Goal: Transaction & Acquisition: Download file/media

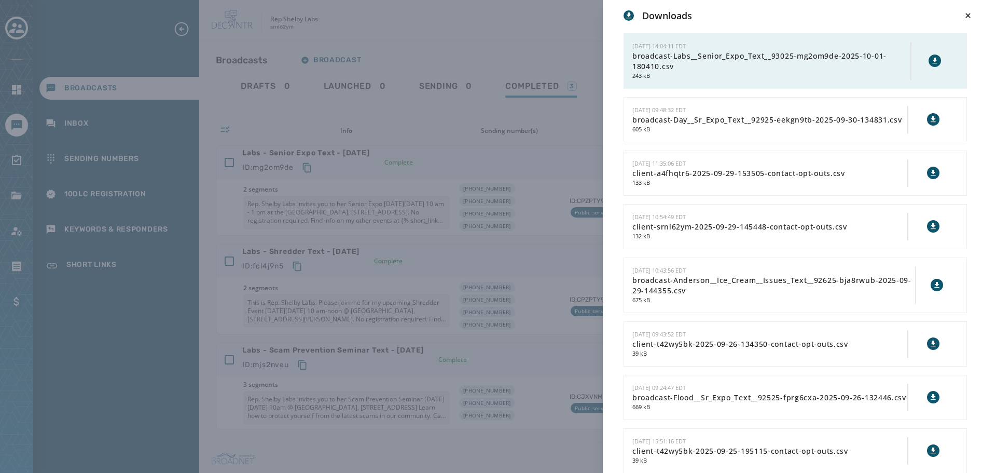
click at [457, 134] on div "Downloads [DATE] 14:04:11 EDT broadcast-Labs__Senior_Expo_Text__93025-mg2om9de-…" at bounding box center [498, 236] width 996 height 473
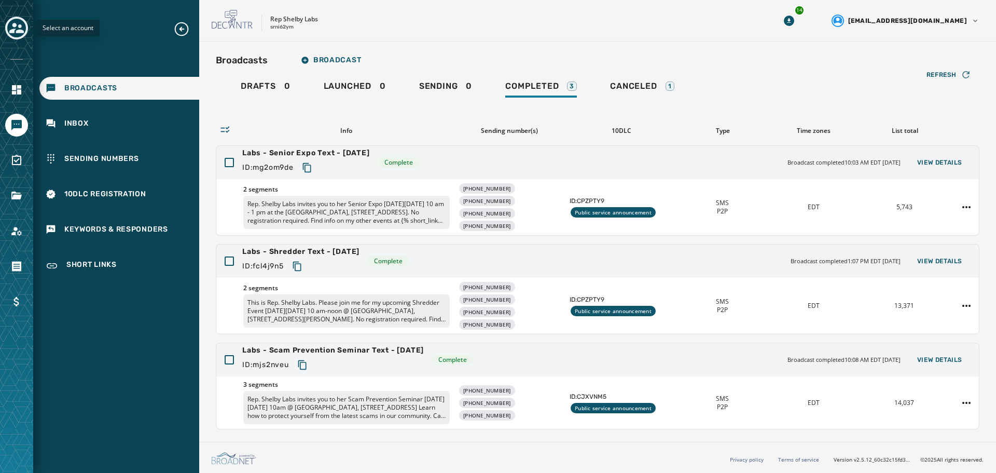
click at [7, 28] on div "Toggle account select drawer" at bounding box center [16, 28] width 19 height 19
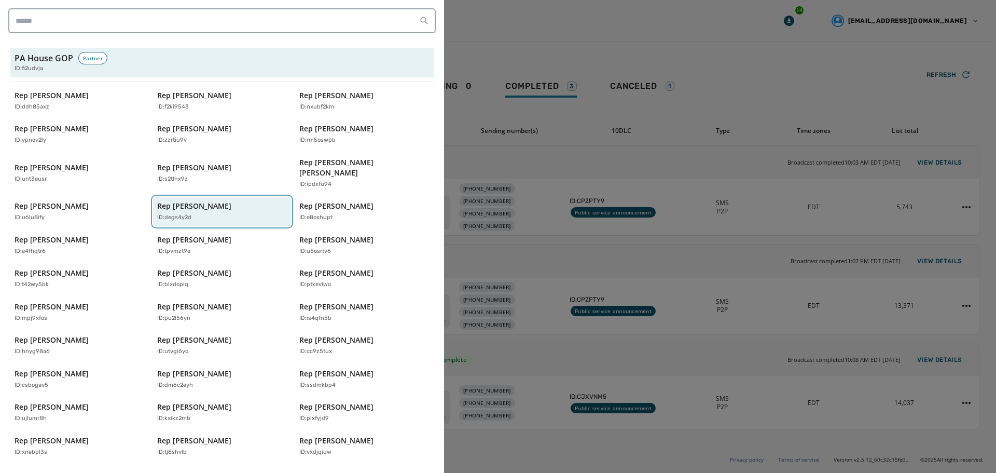
click at [199, 213] on div "ID: degs4y2d" at bounding box center [217, 217] width 120 height 9
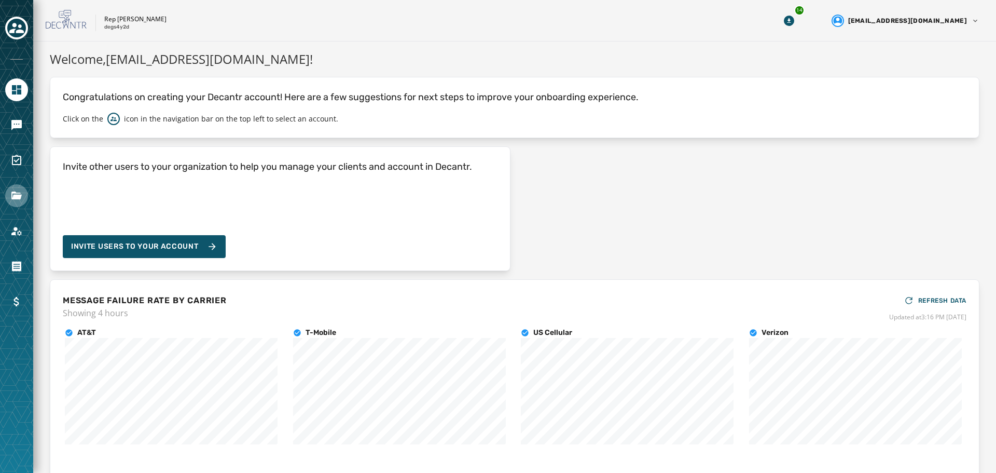
click at [19, 205] on link "Navigate to Files" at bounding box center [16, 195] width 23 height 23
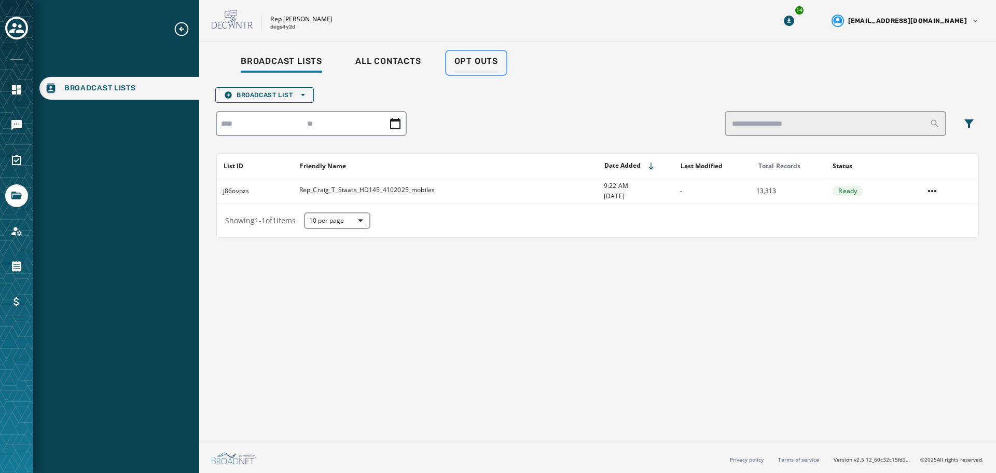
click at [486, 59] on span "Opt Outs" at bounding box center [477, 61] width 44 height 10
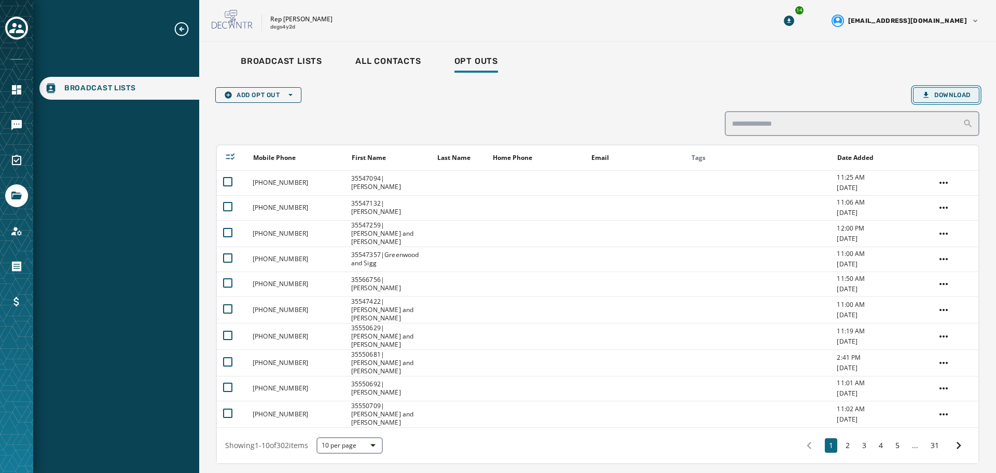
click at [937, 91] on span "Download" at bounding box center [946, 95] width 49 height 8
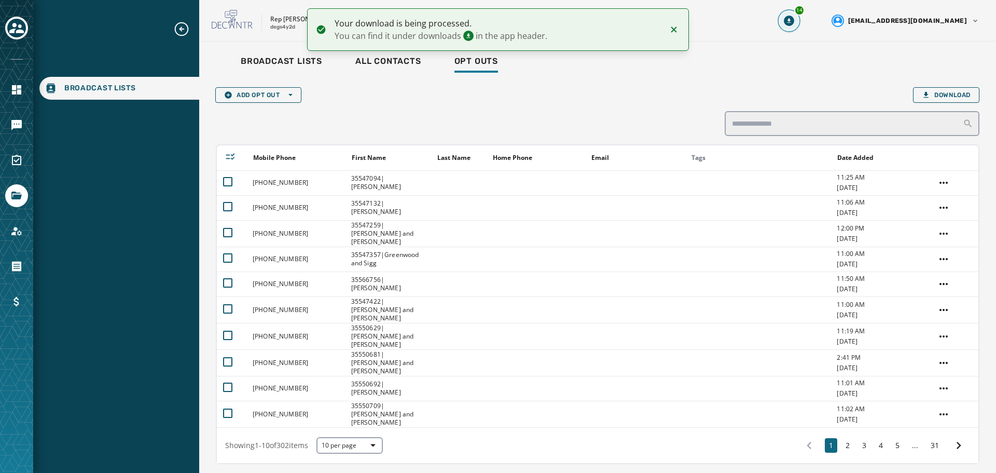
click at [794, 21] on icon "Download Menu" at bounding box center [789, 21] width 10 height 10
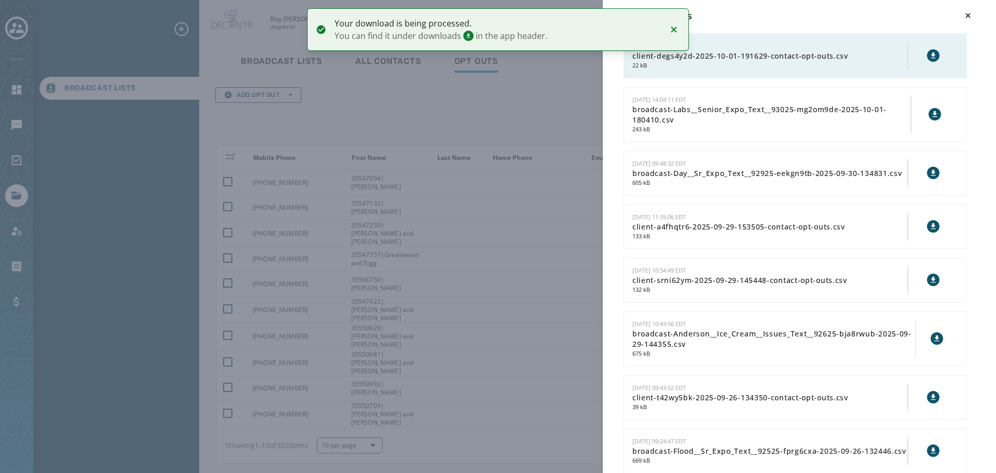
click at [931, 56] on icon at bounding box center [933, 55] width 5 height 6
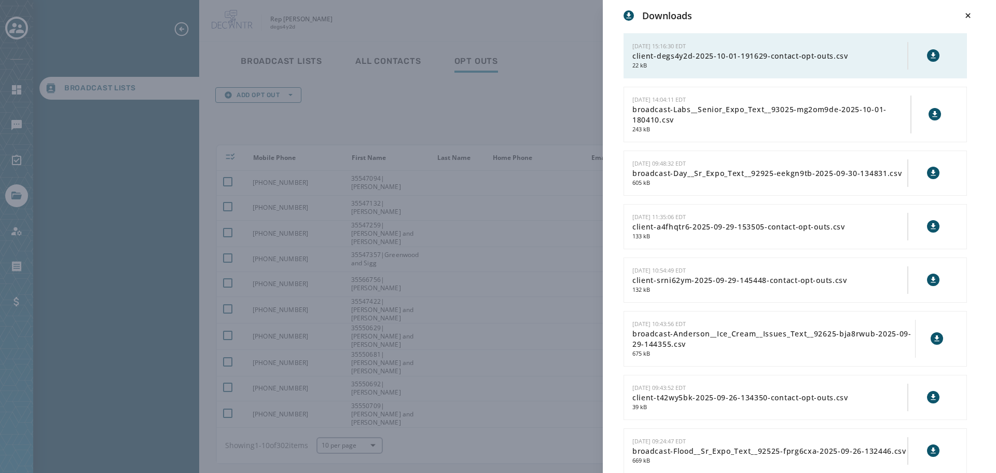
click at [535, 40] on div "Downloads [DATE] 15:16:30 EDT client-degs4y2d-2025-10-01-191629-contact-opt-out…" at bounding box center [498, 236] width 996 height 473
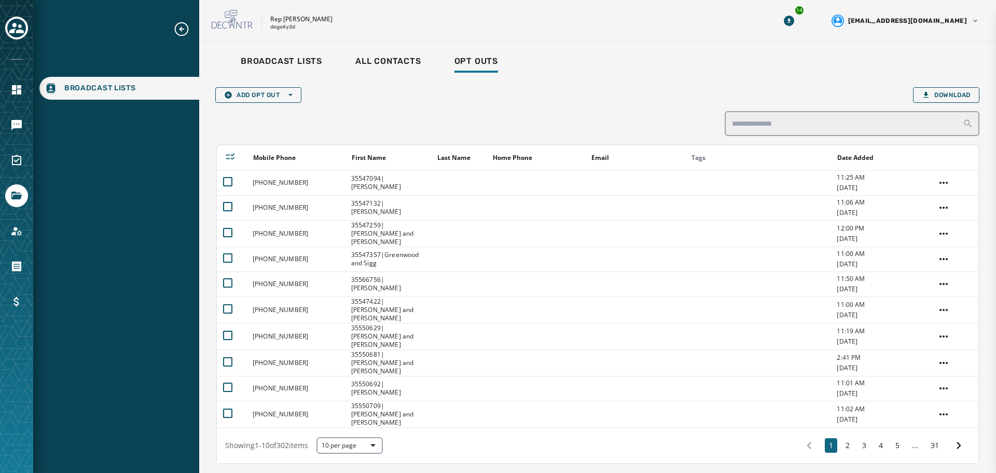
click at [531, 21] on div "Downloads [DATE] 15:16:30 EDT client-degs4y2d-2025-10-01-191629-contact-opt-out…" at bounding box center [498, 236] width 996 height 473
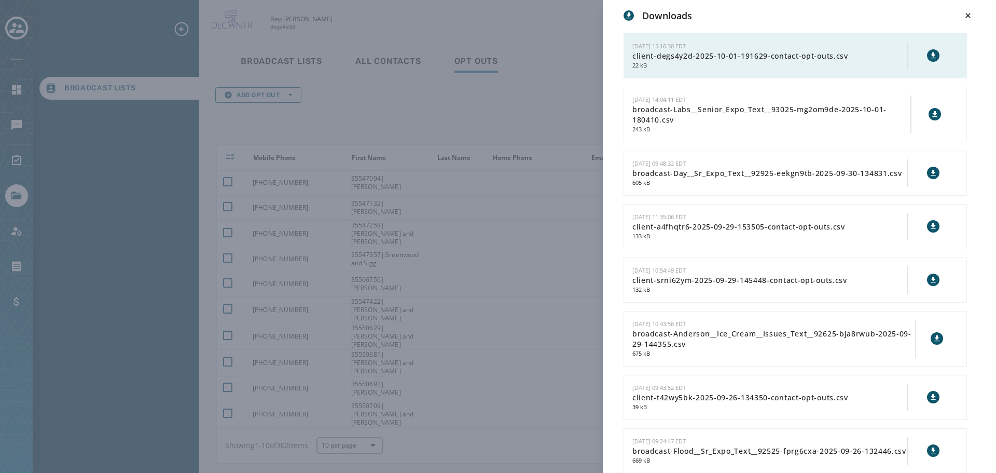
click at [531, 21] on div "Downloads [DATE] 15:16:30 EDT client-degs4y2d-2025-10-01-191629-contact-opt-out…" at bounding box center [498, 236] width 996 height 473
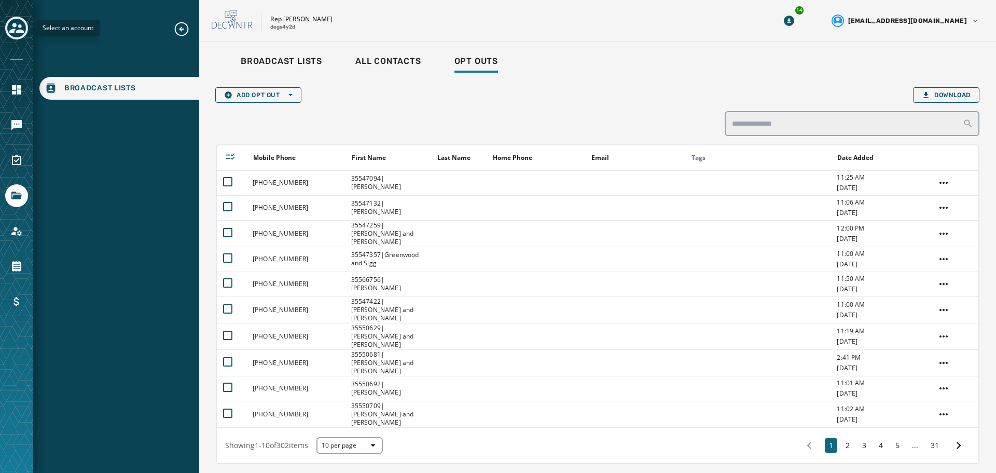
click at [8, 26] on div "Toggle account select drawer" at bounding box center [16, 28] width 19 height 19
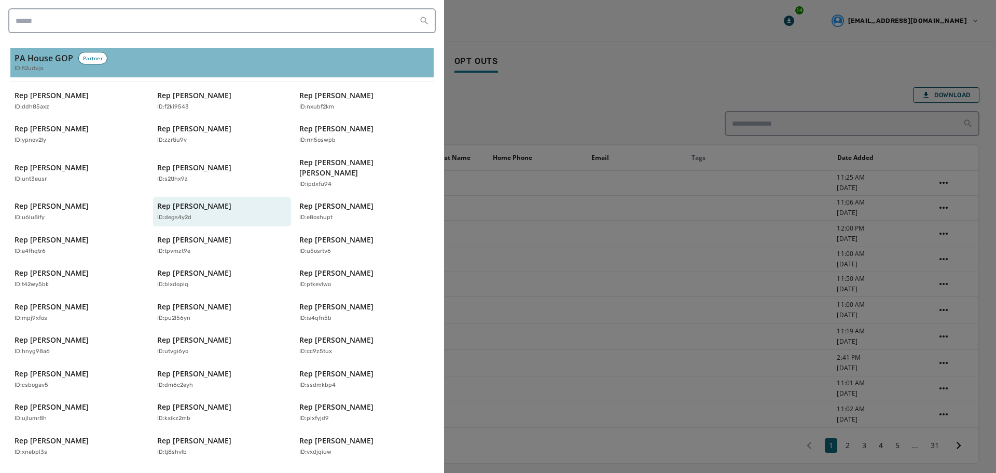
click at [39, 55] on h3 "PA House GOP" at bounding box center [44, 58] width 59 height 12
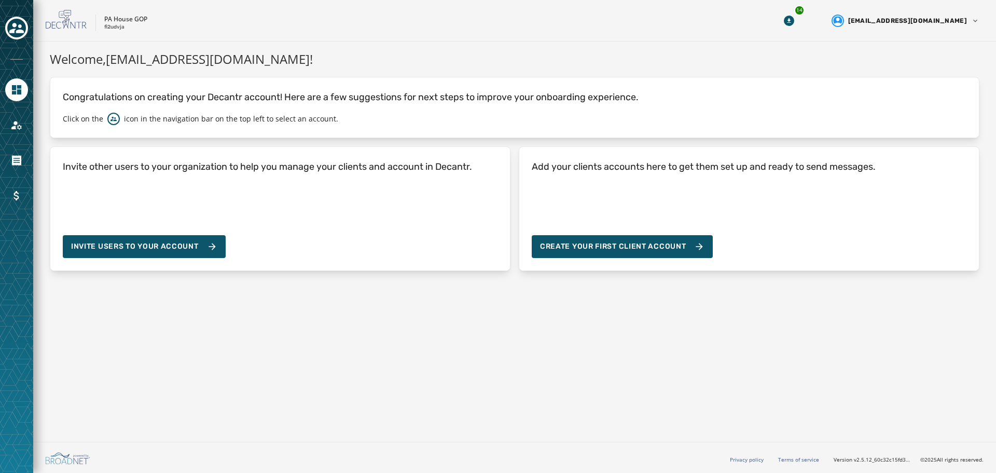
click at [4, 13] on div at bounding box center [16, 236] width 33 height 473
click at [16, 24] on icon "Toggle account select drawer" at bounding box center [16, 28] width 15 height 10
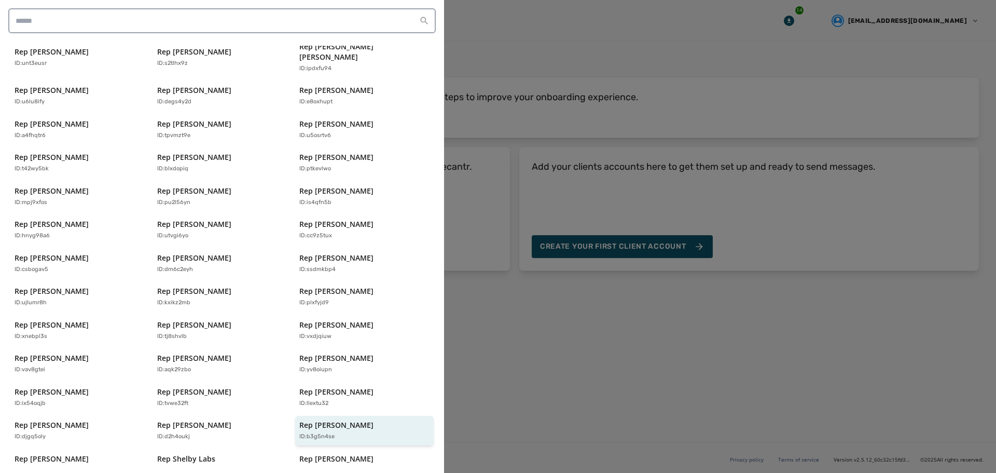
scroll to position [222, 0]
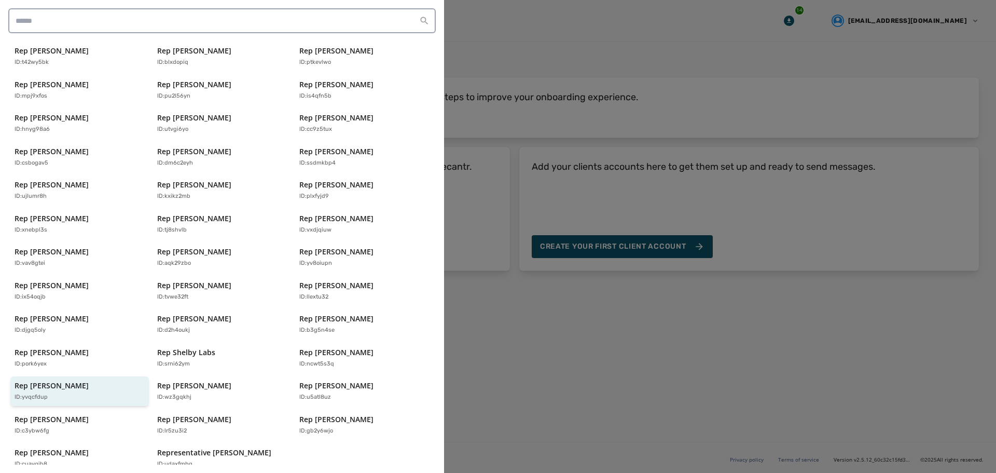
click at [74, 365] on div "Rep [PERSON_NAME] ID: ddh85axz Rep [PERSON_NAME] ID: f2ki9543 Rep [PERSON_NAME]…" at bounding box center [221, 168] width 423 height 609
click at [75, 380] on p "Rep [PERSON_NAME]" at bounding box center [52, 385] width 74 height 10
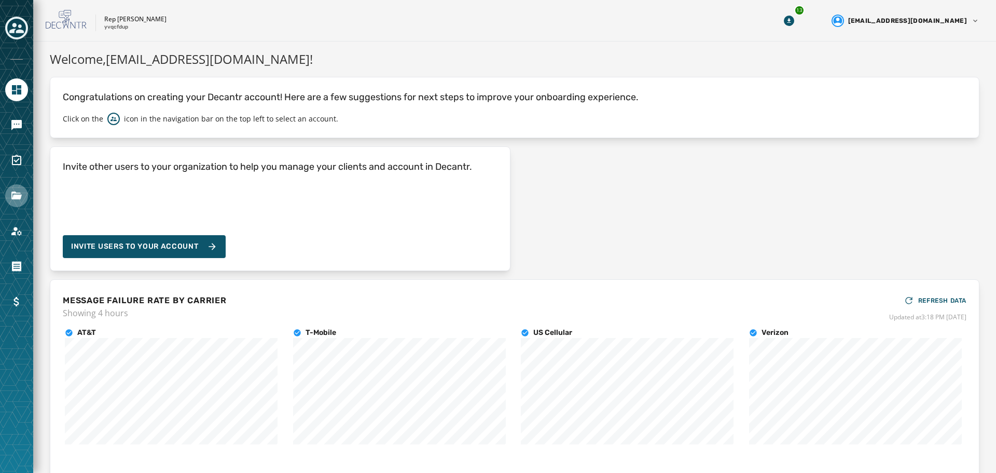
click at [12, 197] on icon "Navigate to Files" at bounding box center [16, 195] width 12 height 12
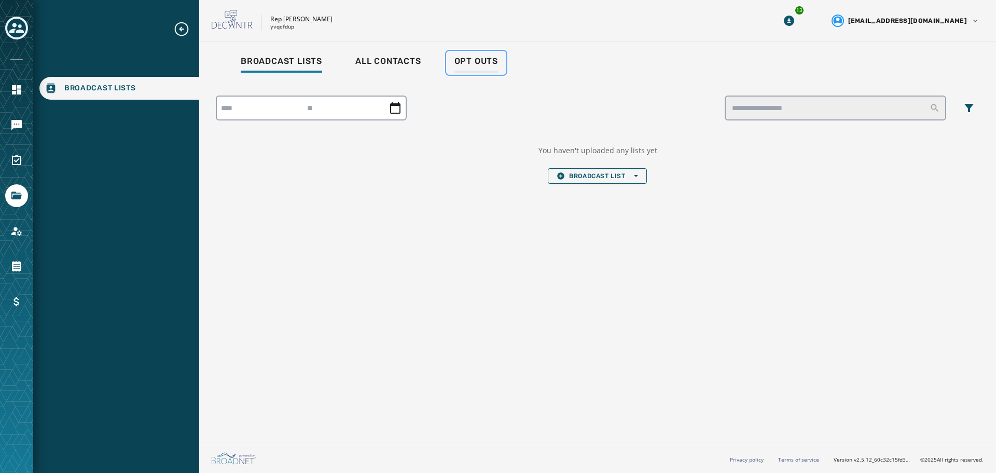
click at [478, 62] on span "Opt Outs" at bounding box center [477, 61] width 44 height 10
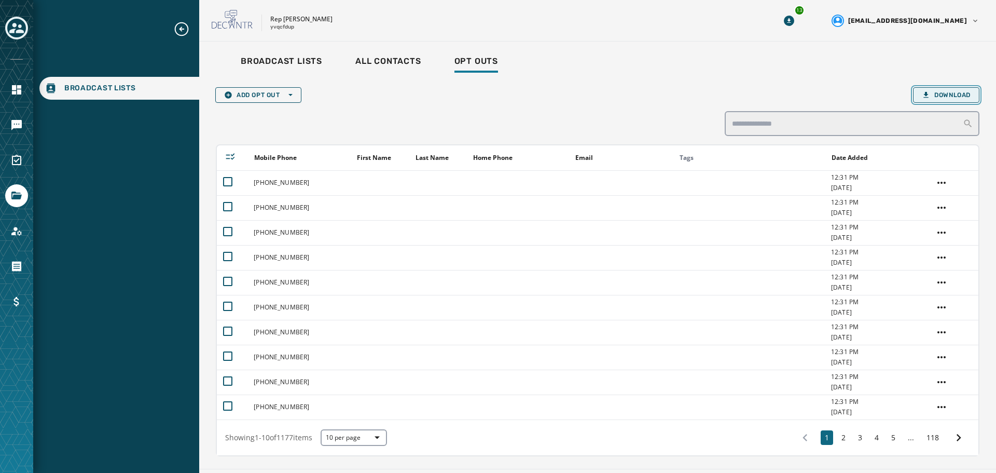
click at [937, 94] on span "Download" at bounding box center [946, 95] width 49 height 8
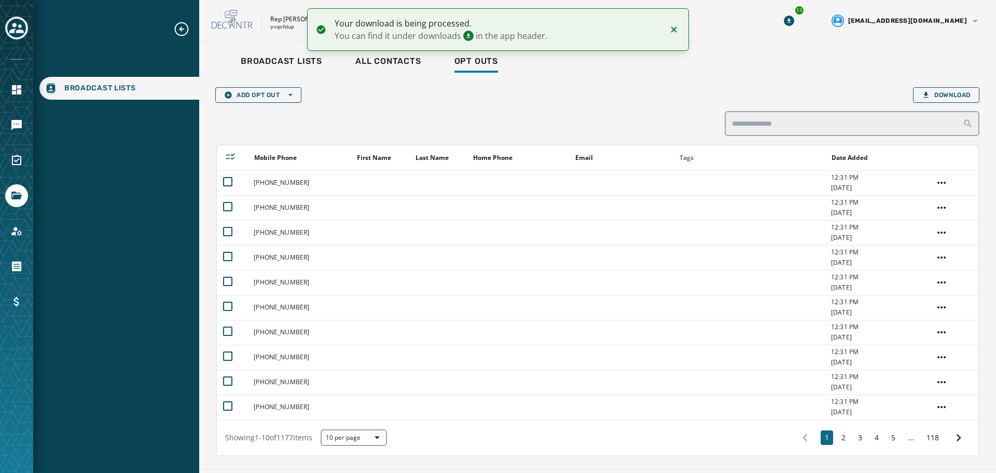
click at [815, 19] on div "Rep [PERSON_NAME] yvqcfdup 13 [EMAIL_ADDRESS][DOMAIN_NAME]" at bounding box center [597, 21] width 797 height 42
click at [794, 19] on icon "Download Menu" at bounding box center [789, 21] width 10 height 10
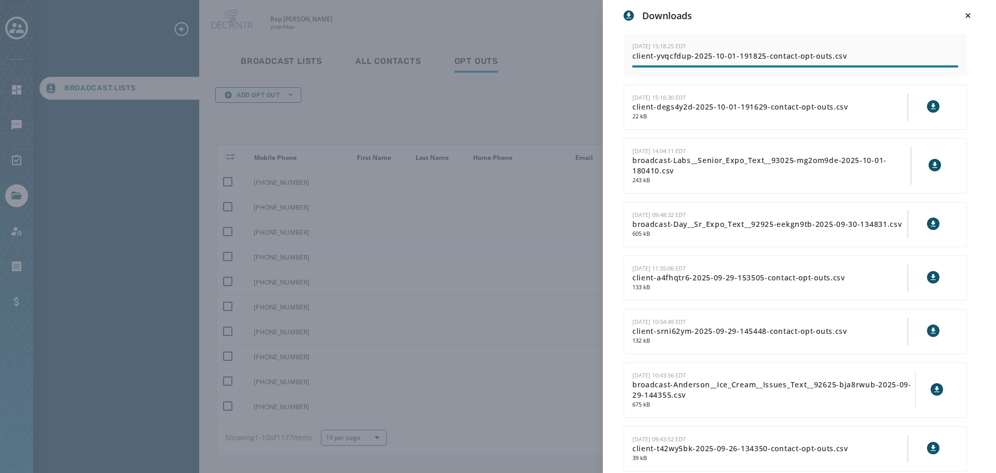
click at [546, 107] on div "Downloads [DATE] 15:18:25 EDT client-yvqcfdup-2025-10-01-191825-contact-opt-out…" at bounding box center [498, 236] width 996 height 473
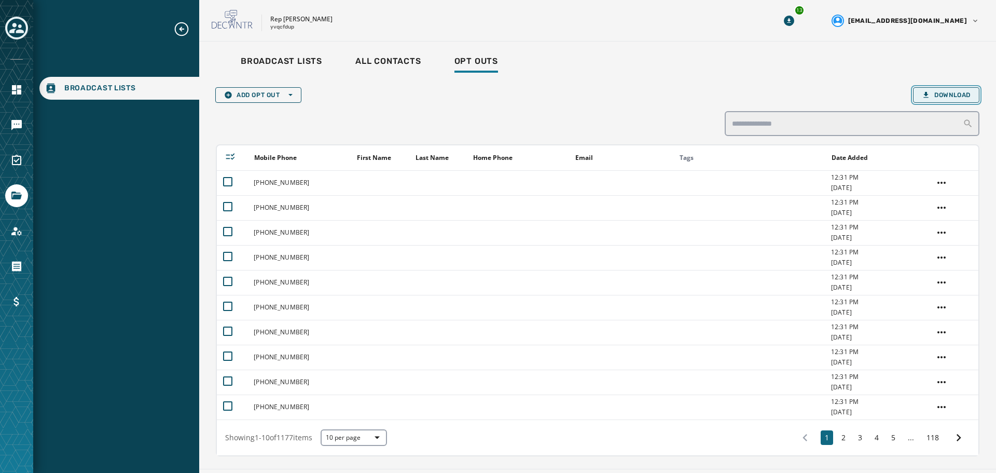
click at [951, 99] on span "Download" at bounding box center [946, 95] width 49 height 8
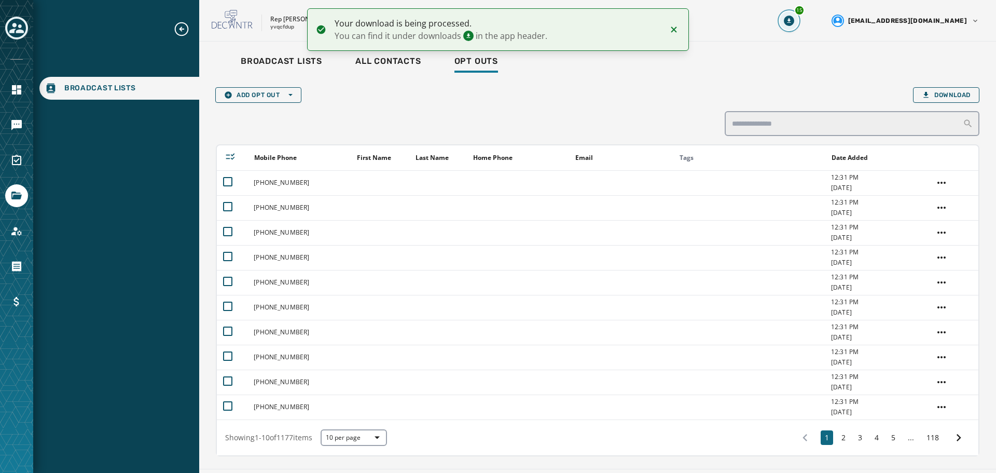
click at [794, 20] on icon "Download Menu" at bounding box center [789, 21] width 10 height 10
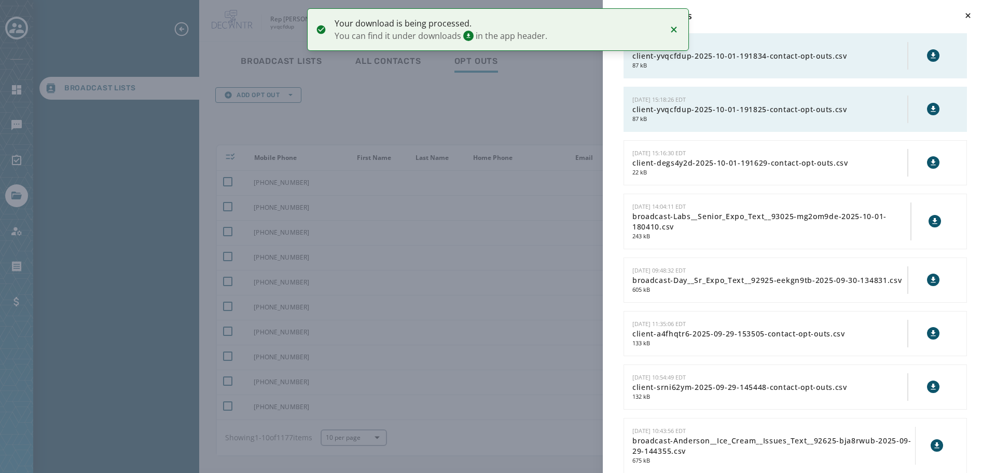
click at [930, 57] on button at bounding box center [933, 55] width 12 height 12
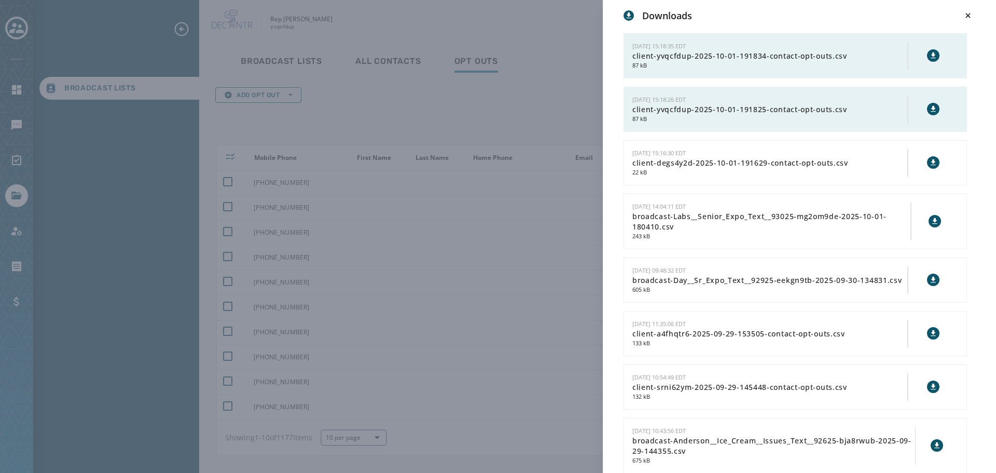
click at [518, 90] on div "Downloads [DATE] 15:18:35 EDT client-yvqcfdup-2025-10-01-191834-contact-opt-out…" at bounding box center [498, 236] width 996 height 473
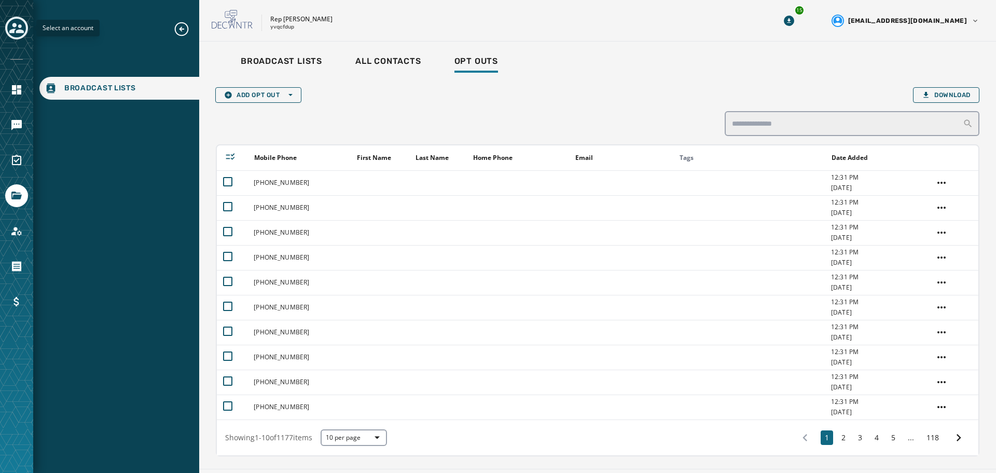
click at [20, 34] on icon "Toggle account select drawer" at bounding box center [16, 28] width 15 height 15
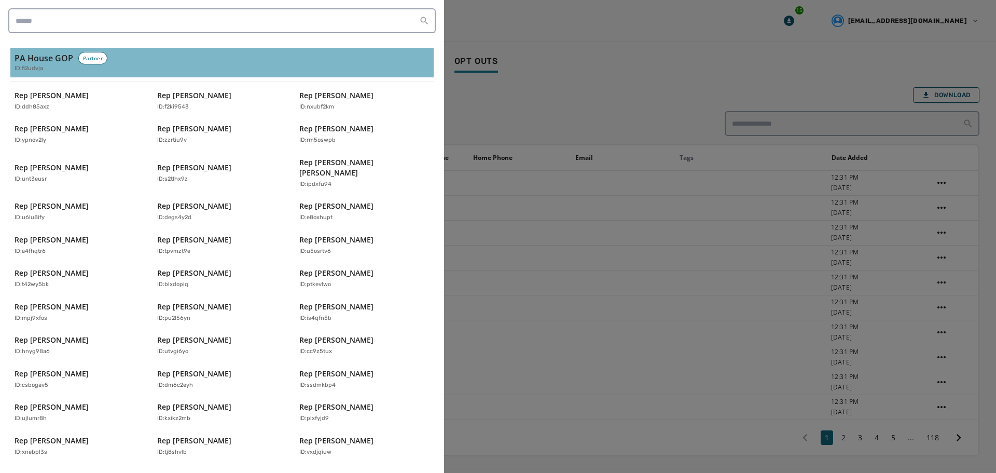
click at [32, 76] on button "PA House GOP Partner ID: fi2udvja" at bounding box center [221, 63] width 423 height 30
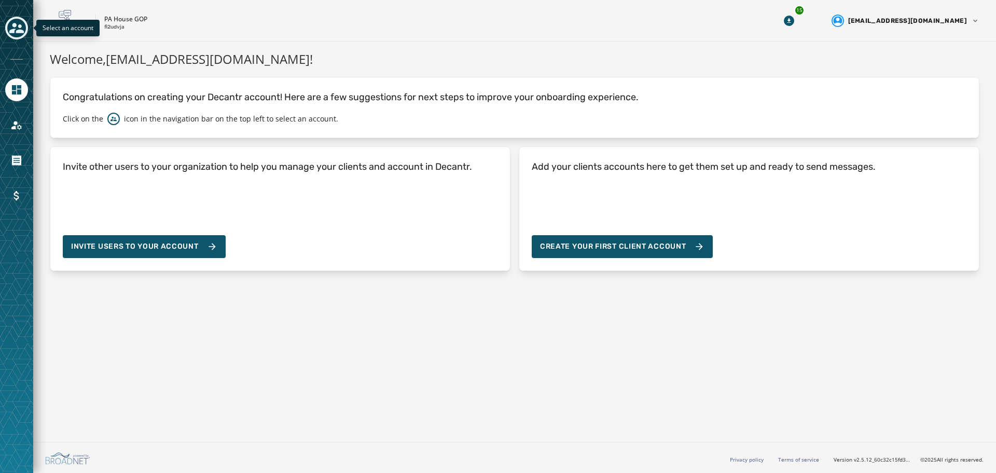
click at [11, 27] on icon "Toggle account select drawer" at bounding box center [16, 28] width 15 height 15
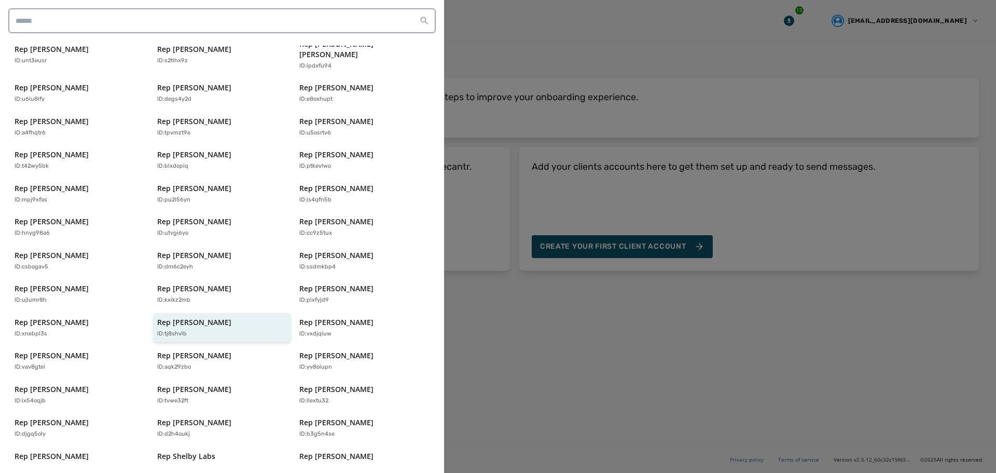
scroll to position [222, 0]
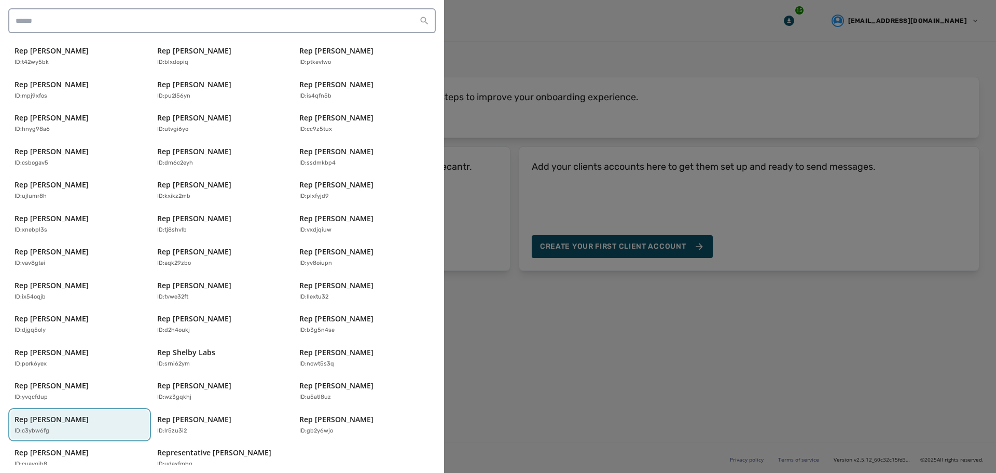
click at [87, 414] on div "Rep [PERSON_NAME] ID: c3ybw6fg" at bounding box center [75, 424] width 120 height 21
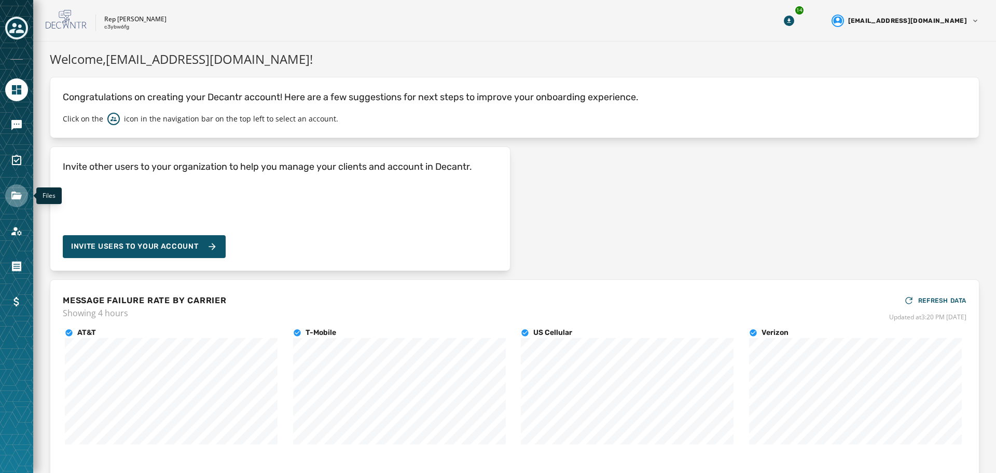
click at [13, 192] on icon "Navigate to Files" at bounding box center [16, 195] width 10 height 8
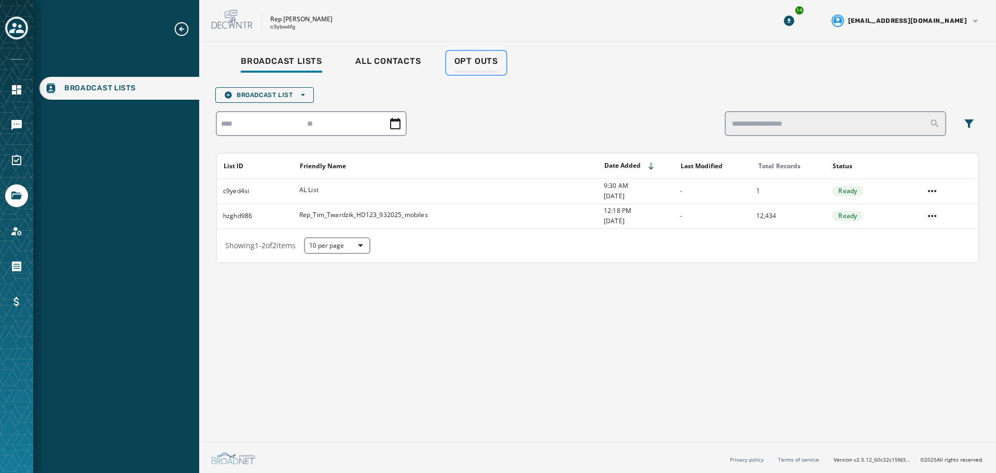
click at [483, 61] on span "Opt Outs" at bounding box center [477, 61] width 44 height 10
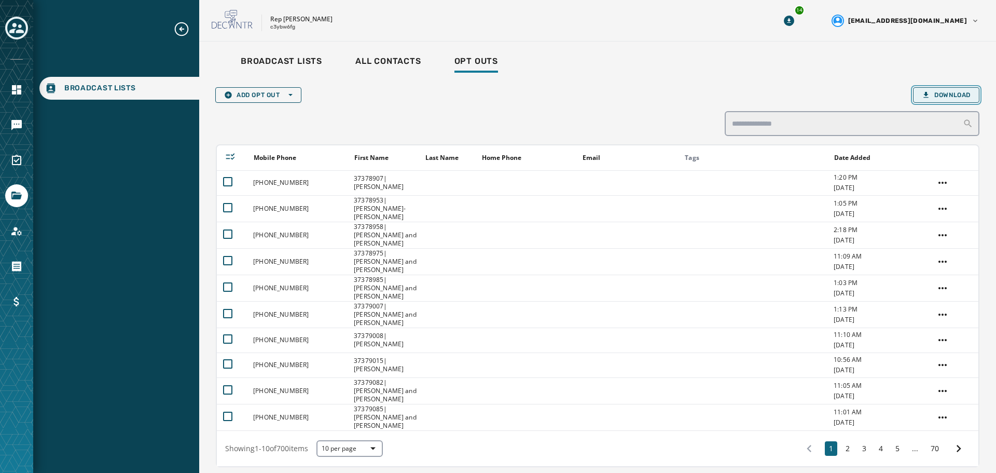
click at [955, 91] on span "Download" at bounding box center [946, 95] width 49 height 8
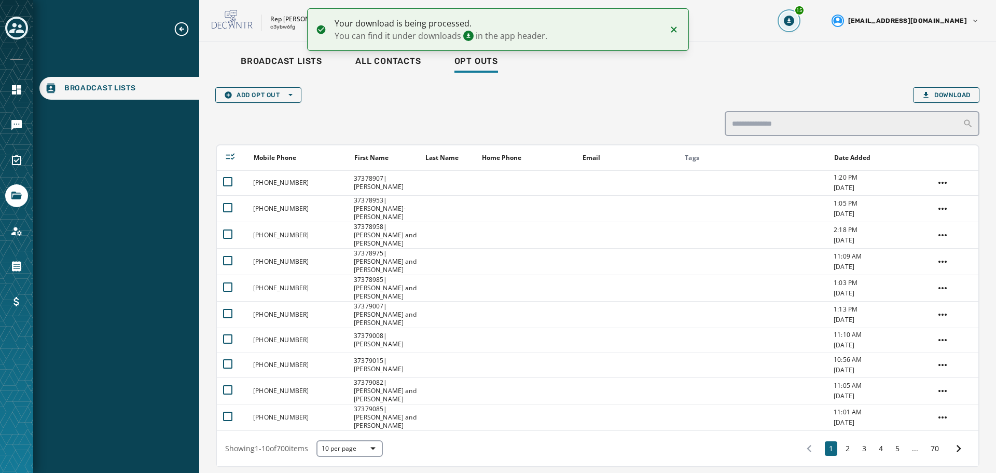
click at [794, 24] on icon "Download Menu" at bounding box center [789, 21] width 10 height 10
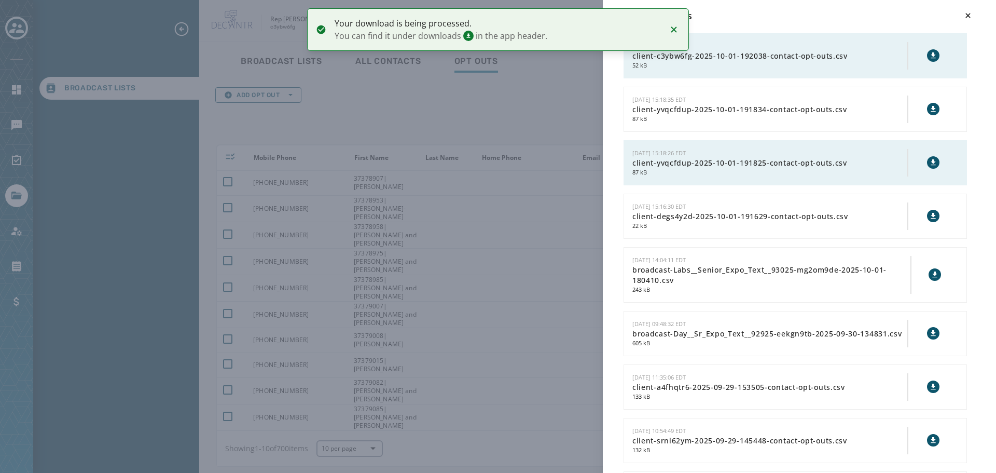
click at [931, 58] on icon at bounding box center [933, 55] width 5 height 6
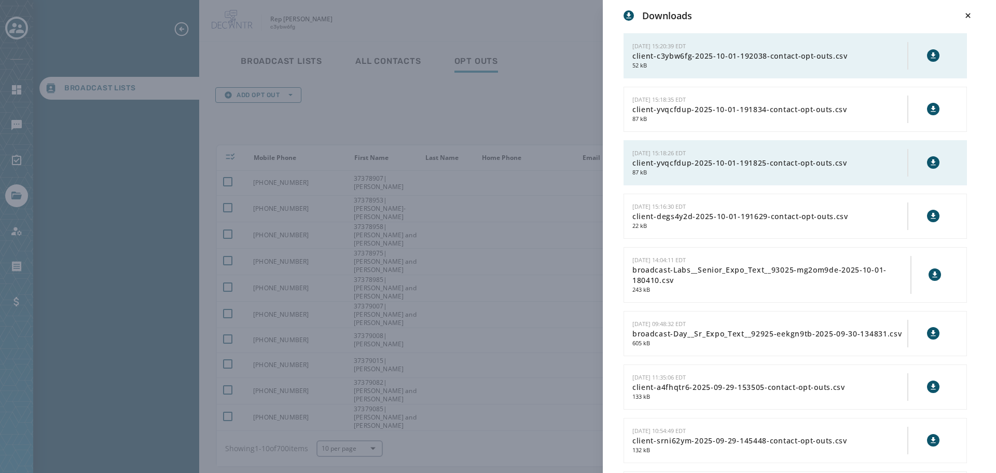
click at [123, 60] on div "Downloads [DATE] 15:20:39 EDT client-c3ybw6fg-2025-10-01-192038-contact-opt-out…" at bounding box center [498, 236] width 996 height 473
